Goal: Task Accomplishment & Management: Use online tool/utility

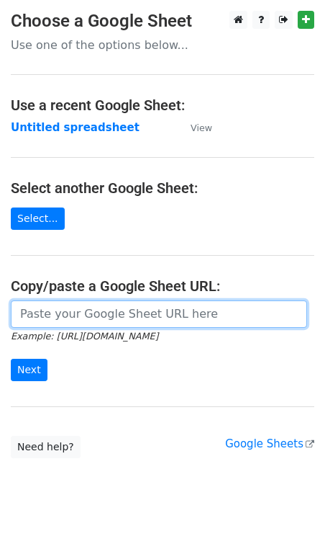
click at [40, 316] on input "url" at bounding box center [159, 313] width 297 height 27
paste input "[URL][DOMAIN_NAME]"
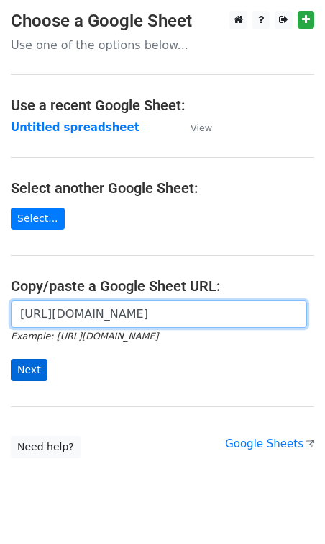
type input "[URL][DOMAIN_NAME]"
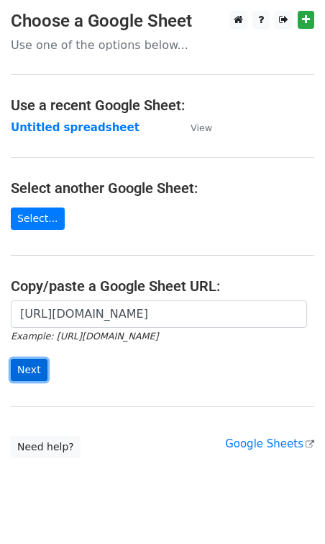
click at [32, 371] on input "Next" at bounding box center [29, 370] width 37 height 22
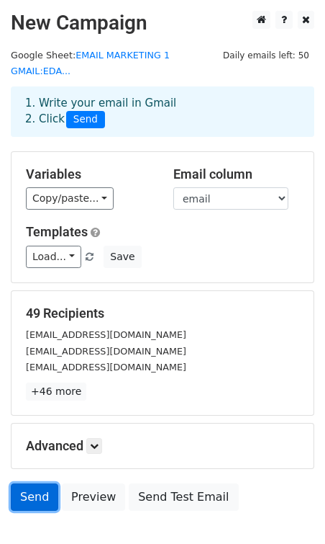
click at [37, 483] on link "Send" at bounding box center [35, 496] width 48 height 27
